Goal: Check status: Check status

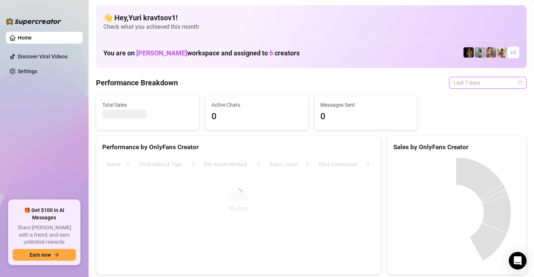
click at [506, 84] on span "Last 7 days" at bounding box center [488, 82] width 69 height 11
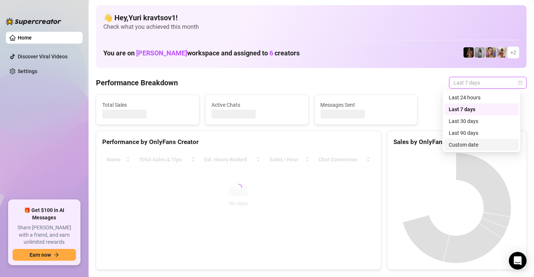
click at [482, 143] on div "Custom date" at bounding box center [482, 145] width 66 height 8
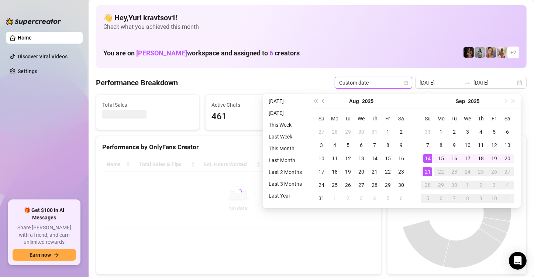
click at [425, 176] on div "21" at bounding box center [427, 171] width 9 height 9
click at [426, 173] on div "21" at bounding box center [427, 171] width 9 height 9
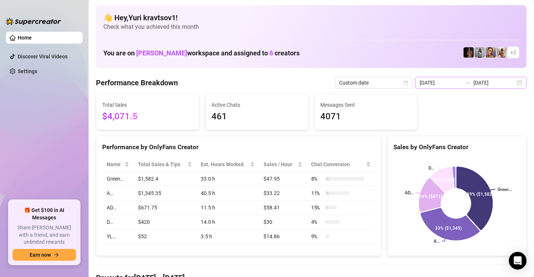
click at [511, 80] on div "[DATE] [DATE]" at bounding box center [470, 83] width 111 height 12
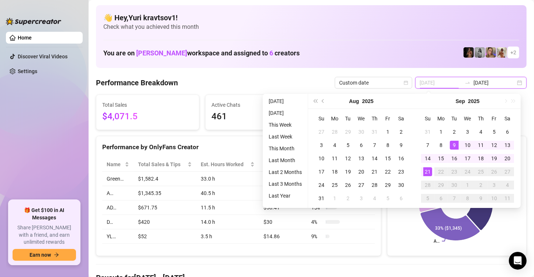
type input "[DATE]"
click at [426, 172] on div "21" at bounding box center [427, 171] width 9 height 9
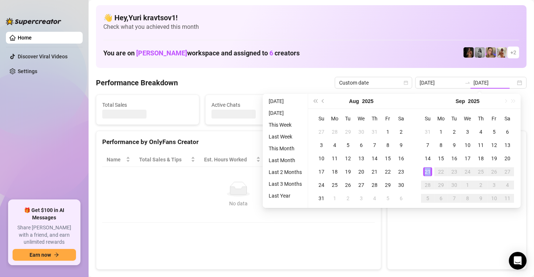
type input "[DATE]"
